Goal: Task Accomplishment & Management: Manage account settings

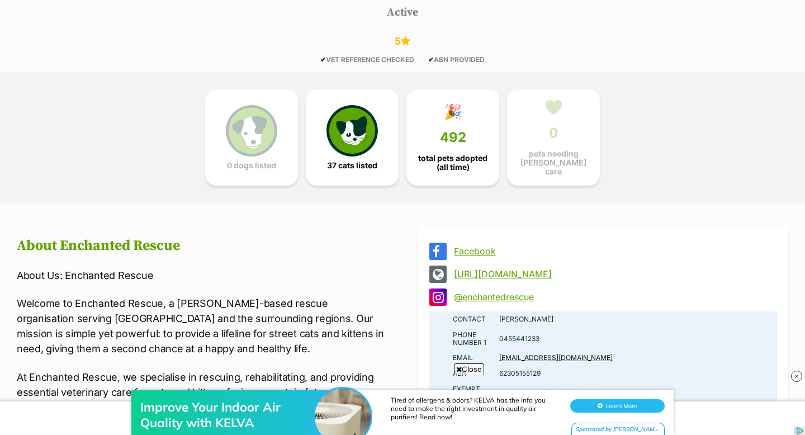
click at [477, 272] on link "[URL][DOMAIN_NAME]" at bounding box center [613, 274] width 318 height 10
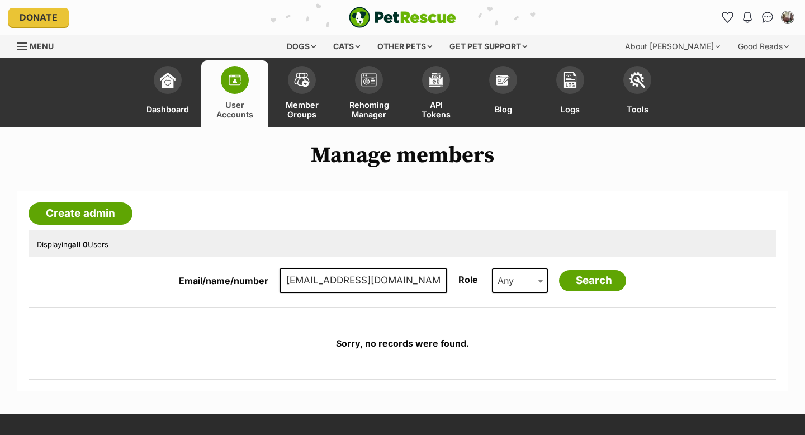
click at [421, 282] on input "endo1950@hotmail.com" at bounding box center [363, 280] width 168 height 25
type input "e"
paste input "r.fergusson@bigpond.com"
type input "r.fergusson@bigpond.com"
click at [559, 270] on input "Search" at bounding box center [592, 280] width 67 height 21
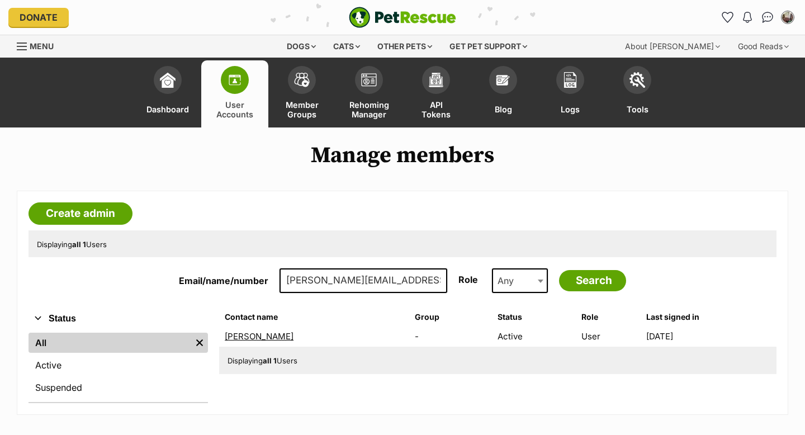
click at [279, 336] on link "[PERSON_NAME]" at bounding box center [259, 336] width 69 height 11
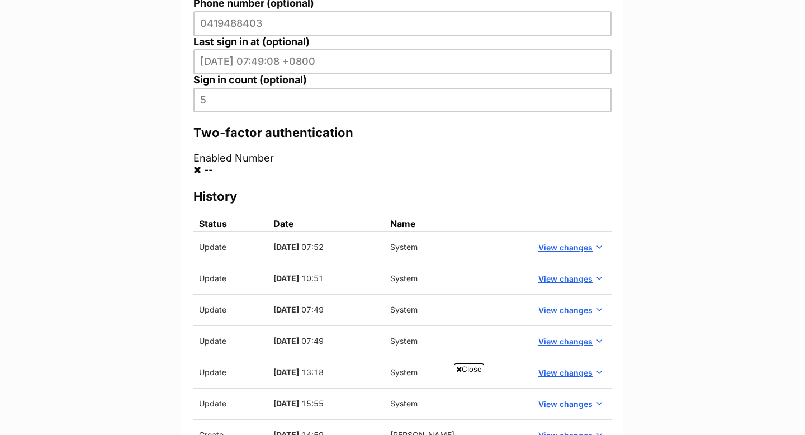
scroll to position [466, 0]
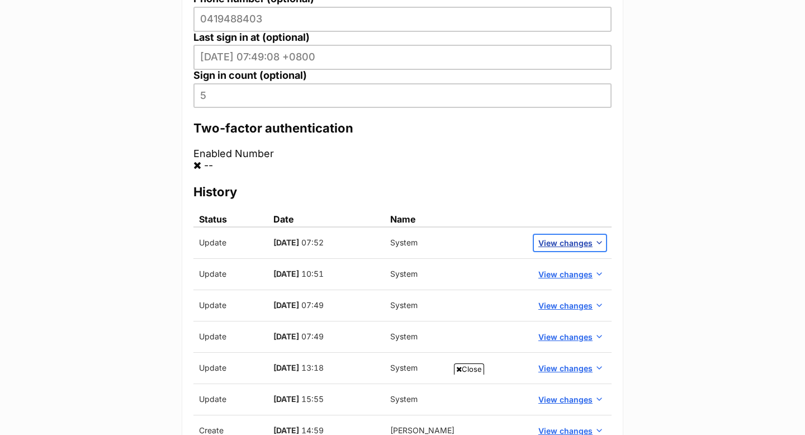
click at [568, 243] on span "View changes" at bounding box center [565, 243] width 54 height 12
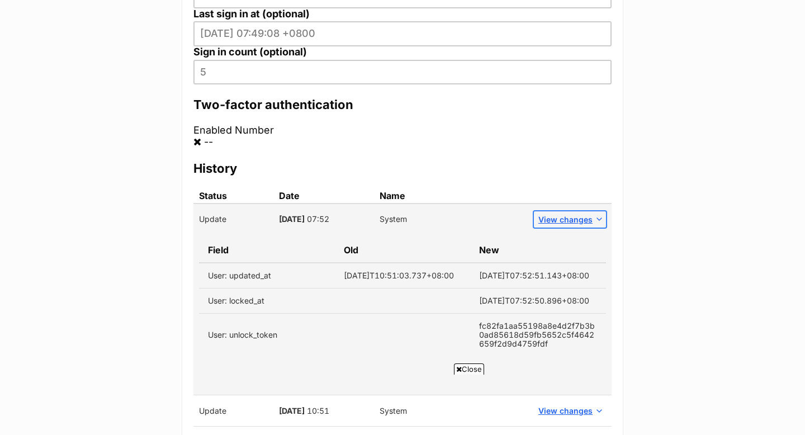
scroll to position [488, 0]
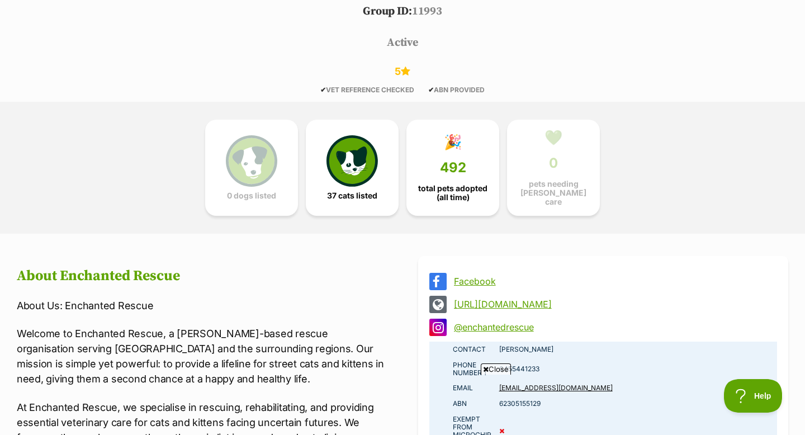
scroll to position [557, 0]
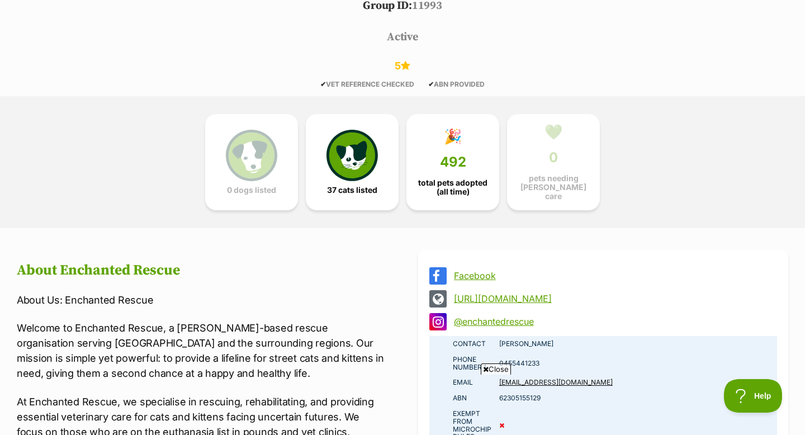
click at [533, 298] on link "[URL][DOMAIN_NAME]" at bounding box center [613, 298] width 318 height 10
